Goal: Check status: Check status

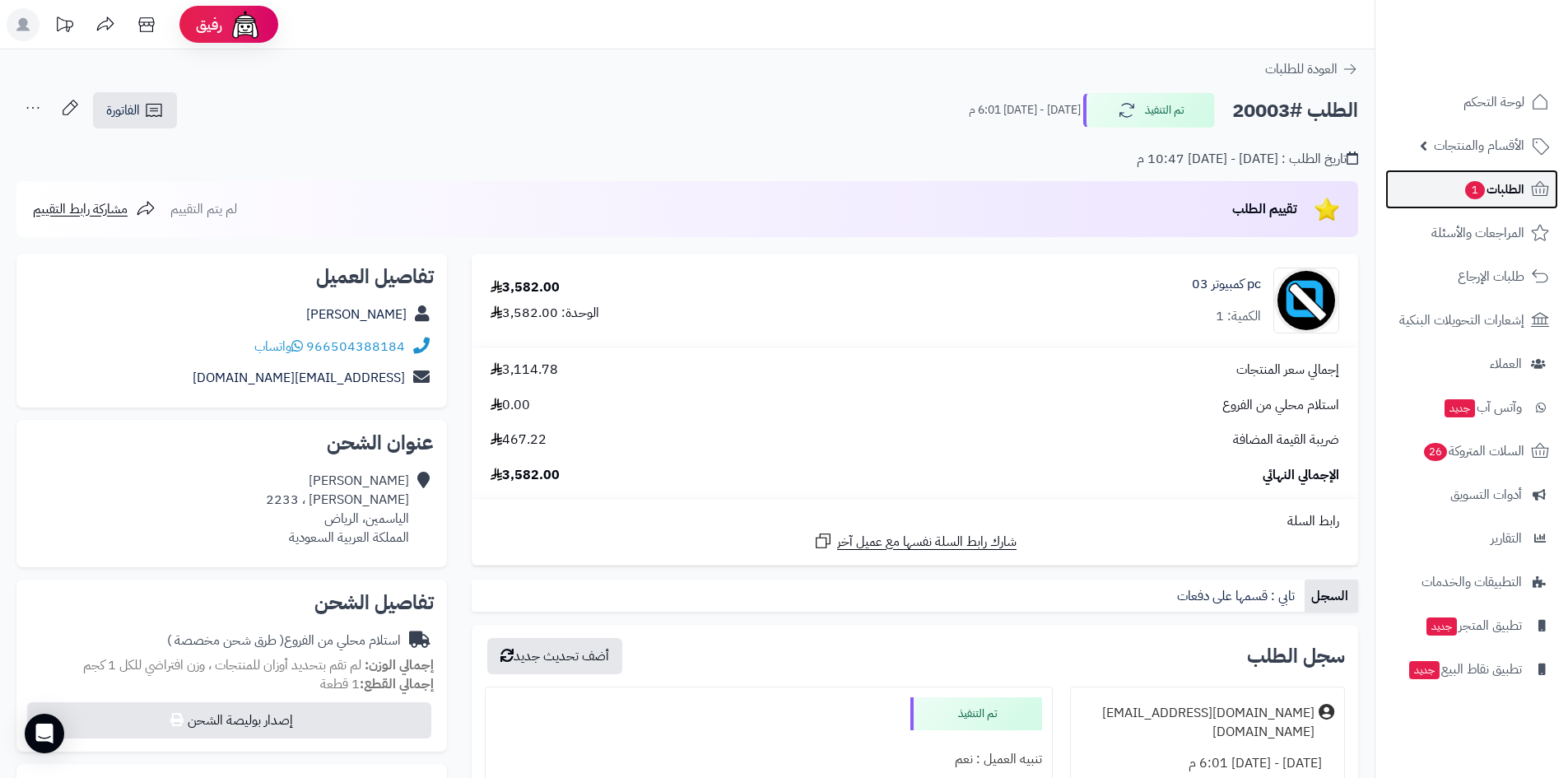
click at [1485, 195] on span "الطلبات 1" at bounding box center [1494, 189] width 61 height 23
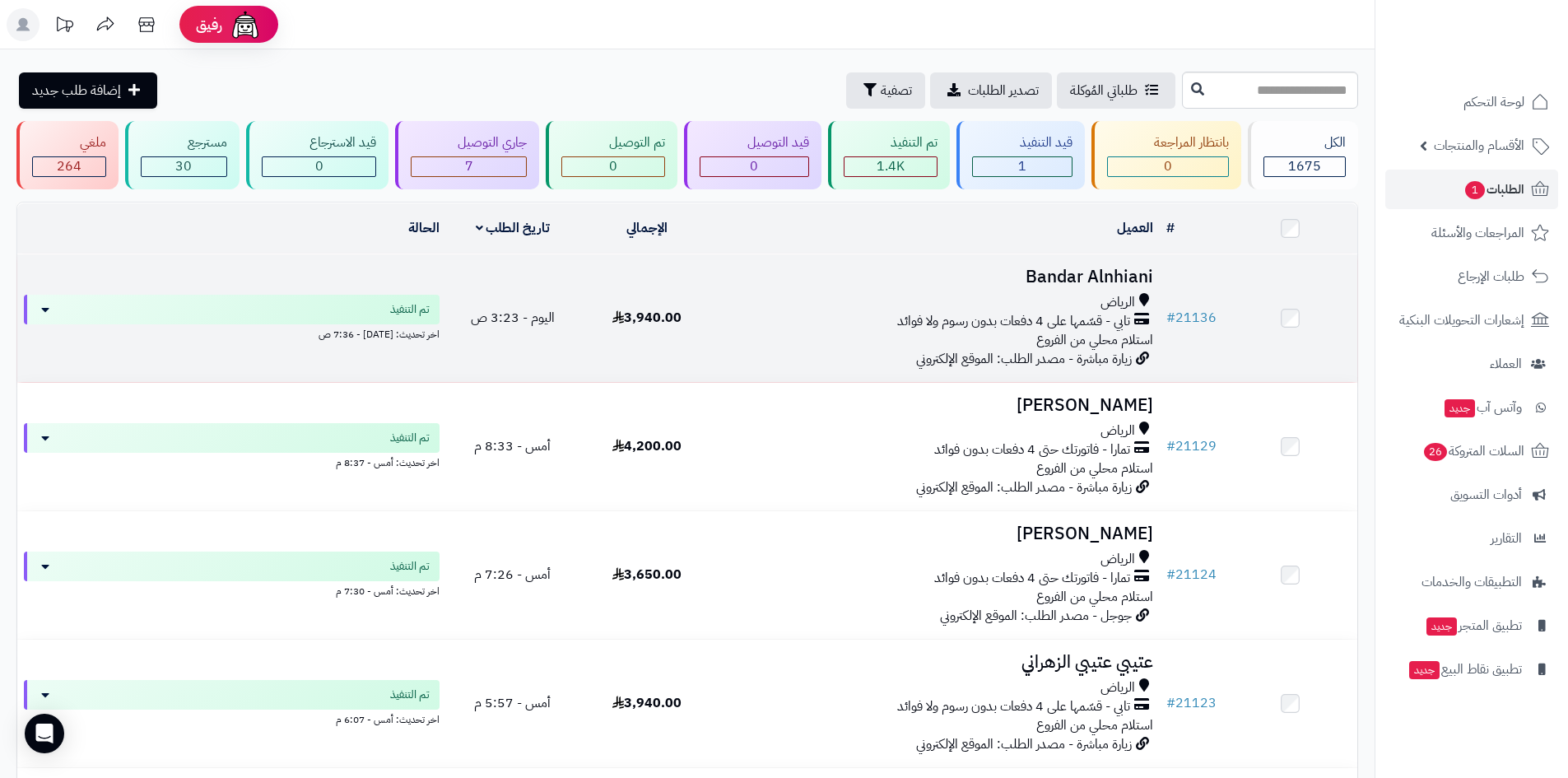
click at [976, 293] on div "الرياض" at bounding box center [936, 302] width 433 height 19
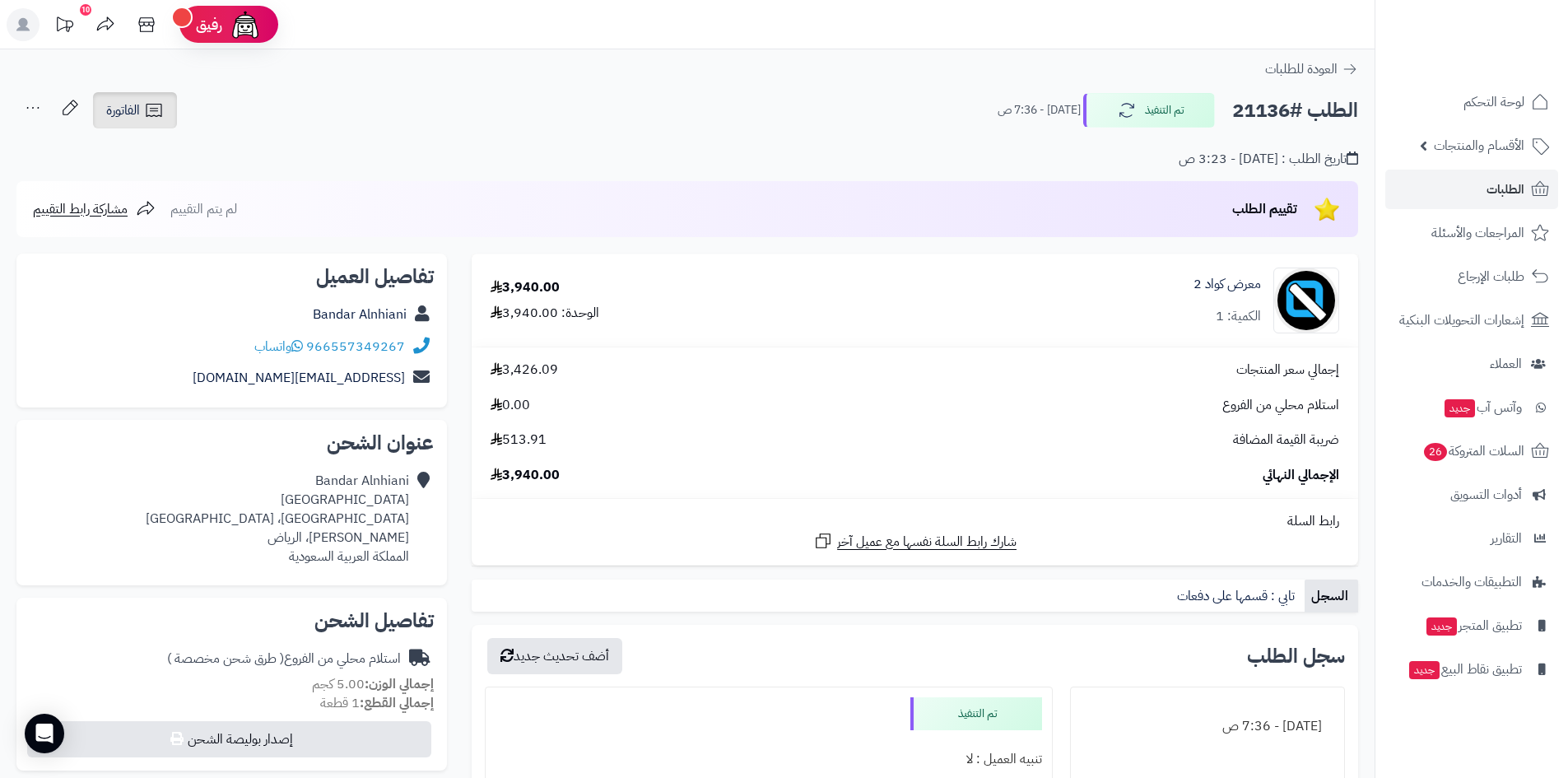
click at [122, 110] on span "الفاتورة" at bounding box center [123, 110] width 34 height 20
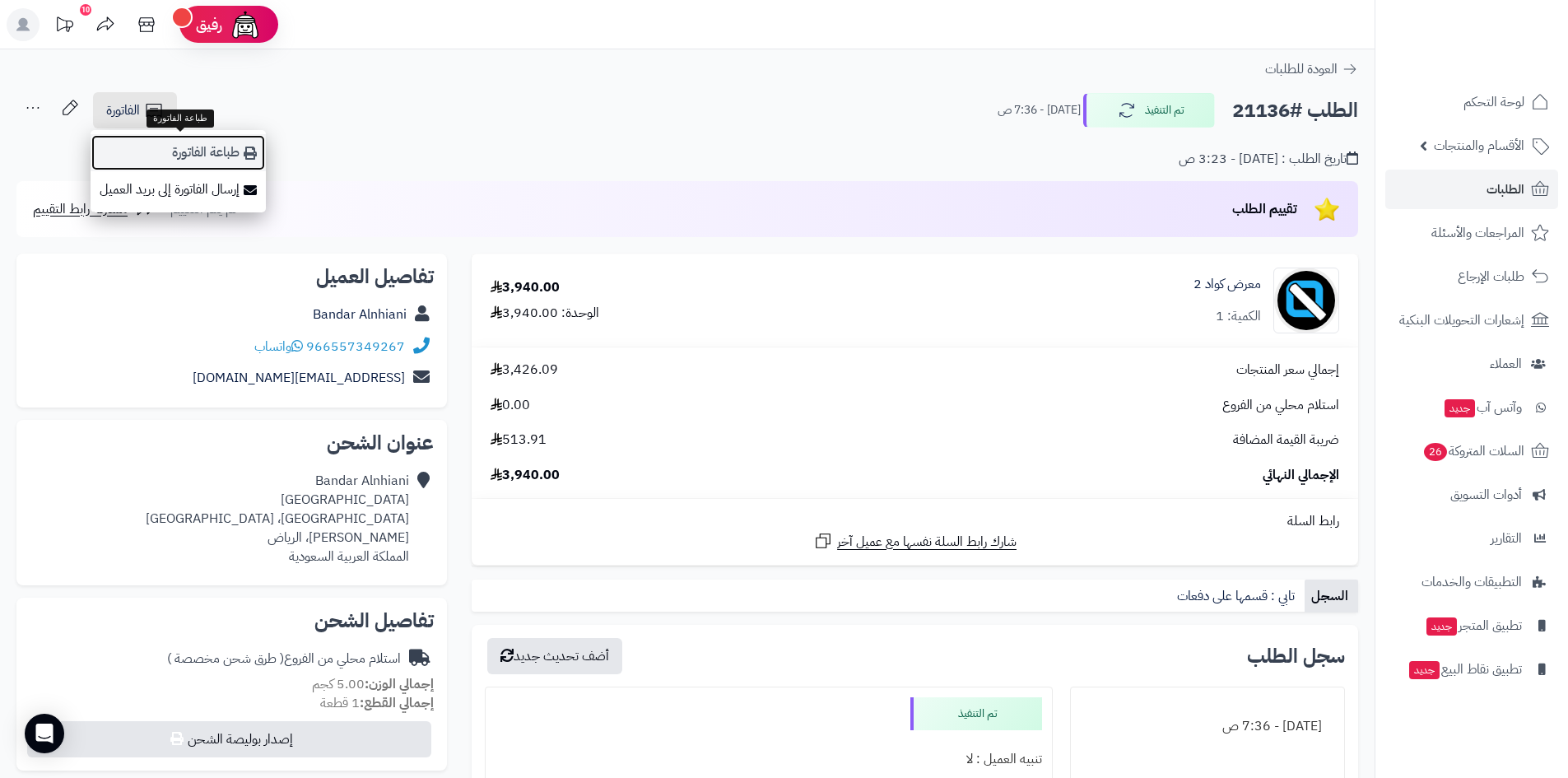
click at [168, 160] on link "طباعة الفاتورة" at bounding box center [178, 152] width 176 height 37
